Goal: Information Seeking & Learning: Learn about a topic

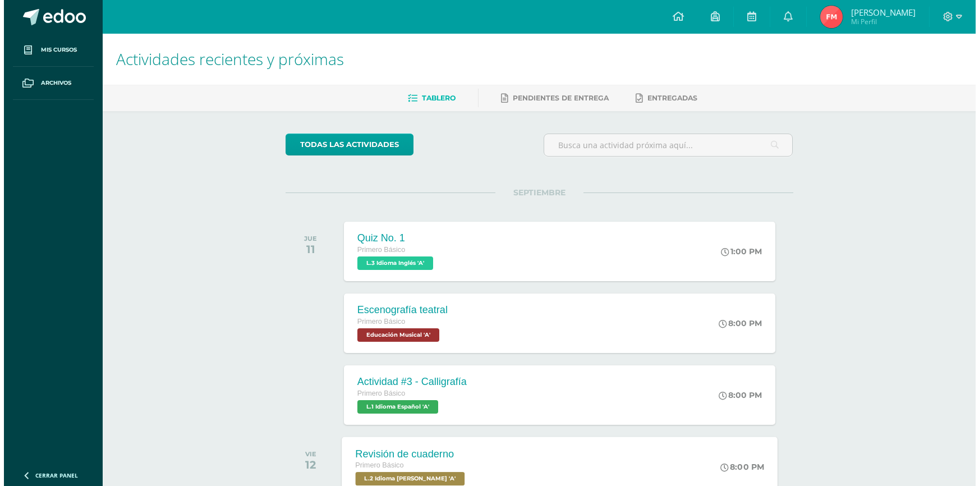
scroll to position [34, 0]
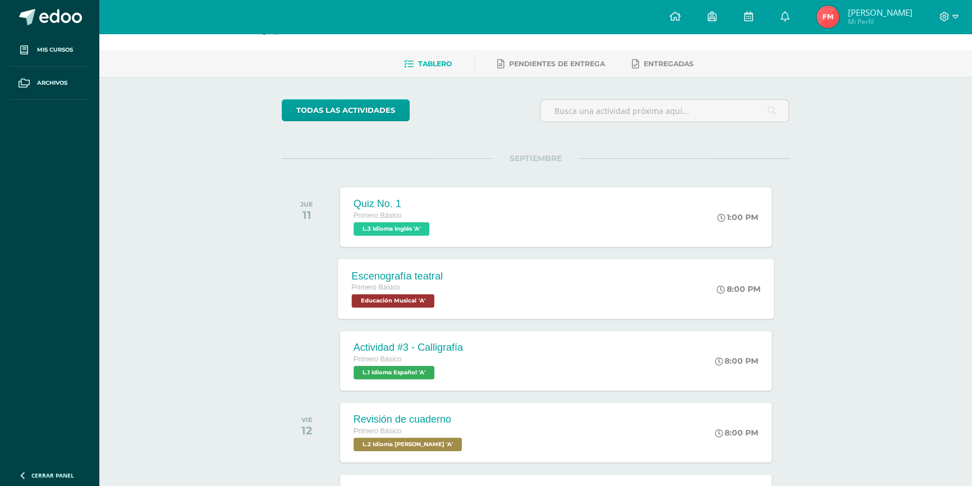
click at [414, 296] on span "Educación Musical 'A'" at bounding box center [392, 300] width 82 height 13
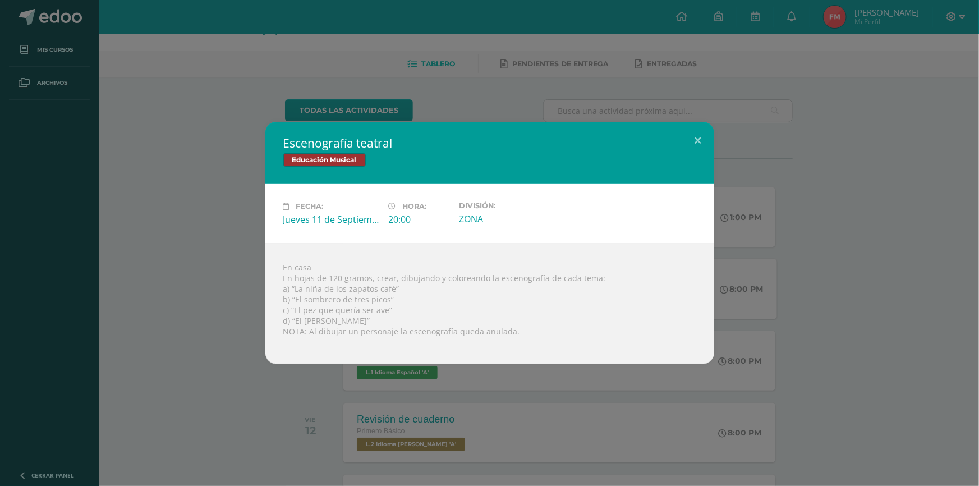
click at [707, 113] on div "Escenografía teatral Educación Musical Fecha: Jueves 11 de Septiembre Hora: 20:…" at bounding box center [489, 243] width 979 height 486
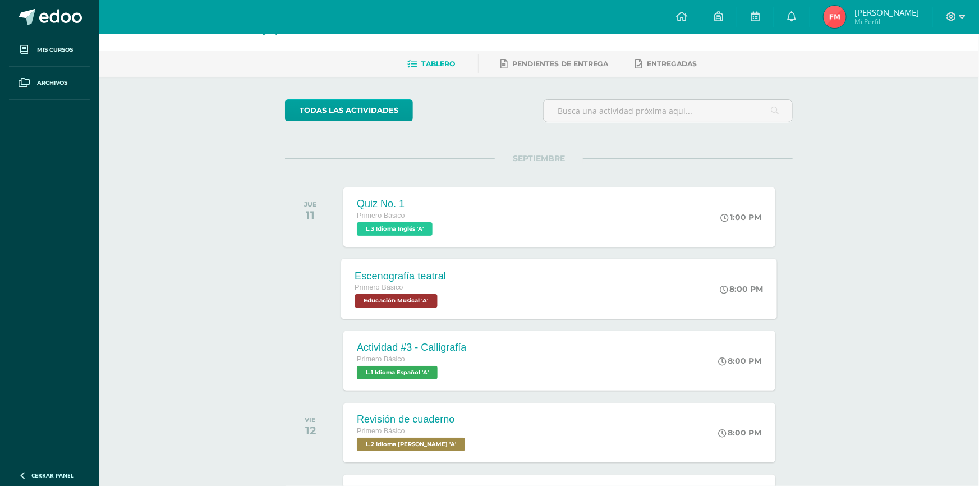
click at [690, 152] on button at bounding box center [677, 151] width 29 height 34
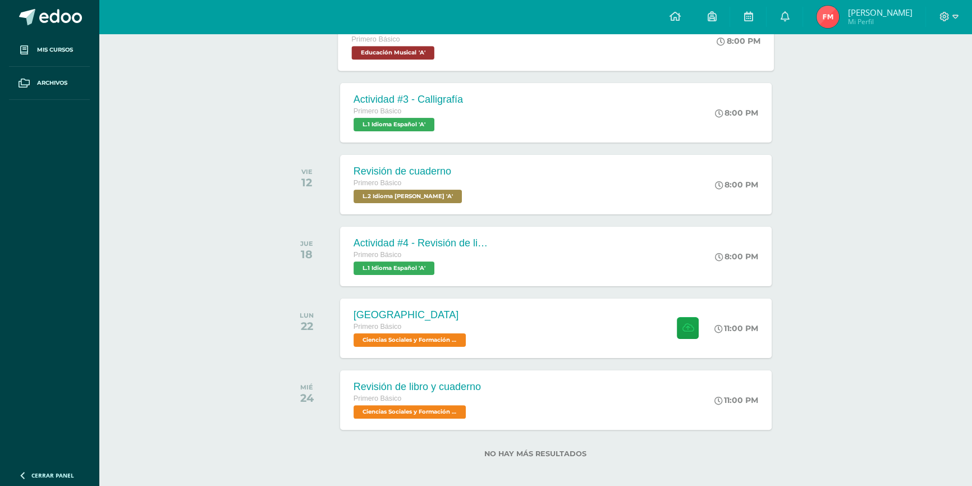
scroll to position [290, 0]
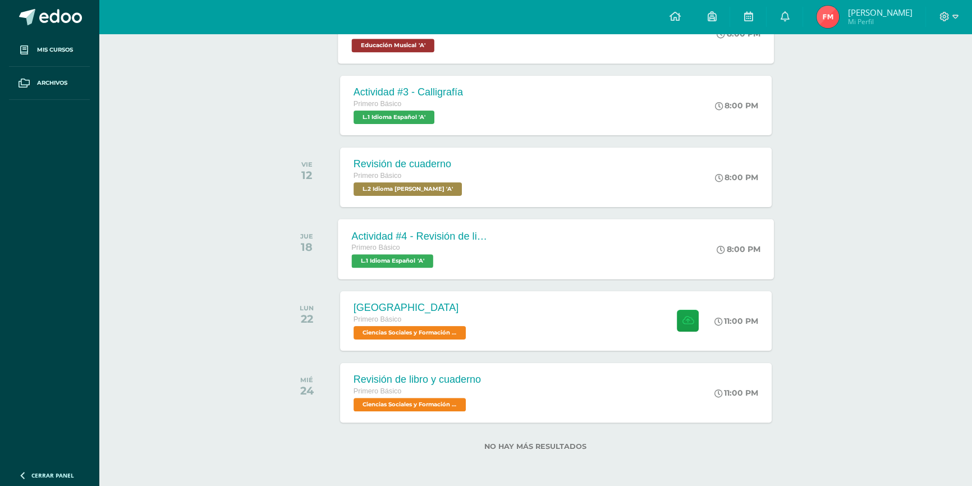
click at [625, 230] on div "Actividad #4 - Revisión de libro Primero Básico L.1 Idioma Español 'A' 8:00 PM …" at bounding box center [556, 249] width 436 height 60
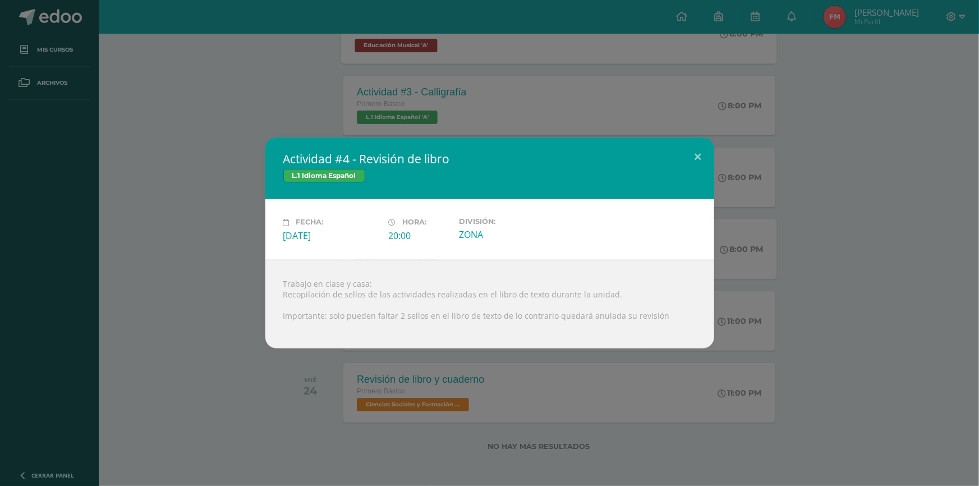
click at [79, 16] on div "Actividad #4 - Revisión de libro L.1 Idioma Español Fecha: Jueves 18 de Septiem…" at bounding box center [489, 243] width 979 height 486
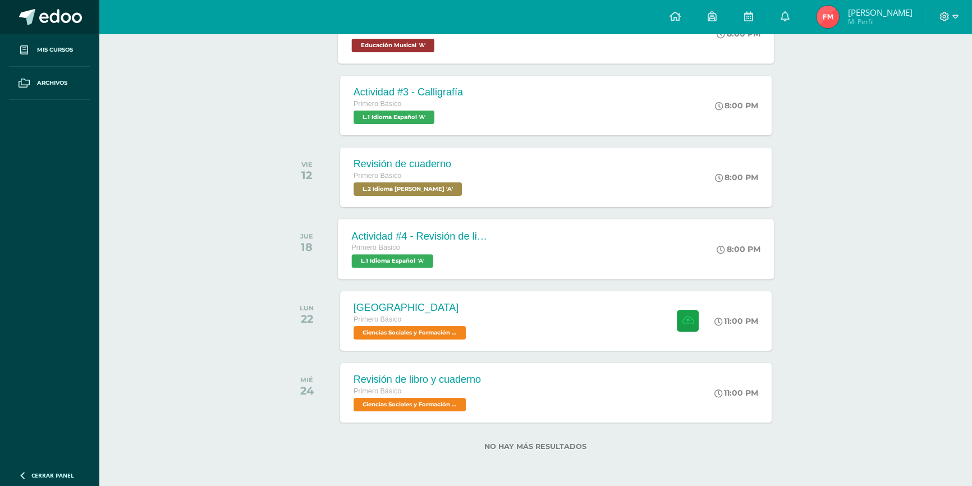
click at [67, 16] on span at bounding box center [60, 17] width 43 height 17
